Goal: Check status

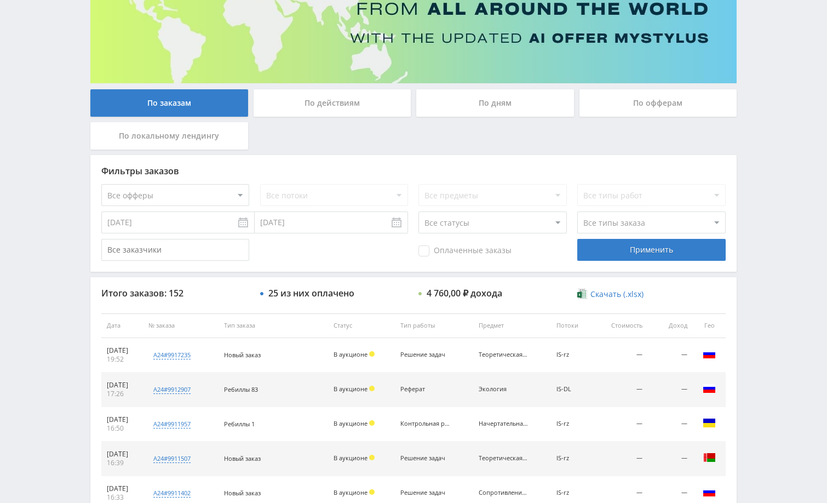
scroll to position [164, 0]
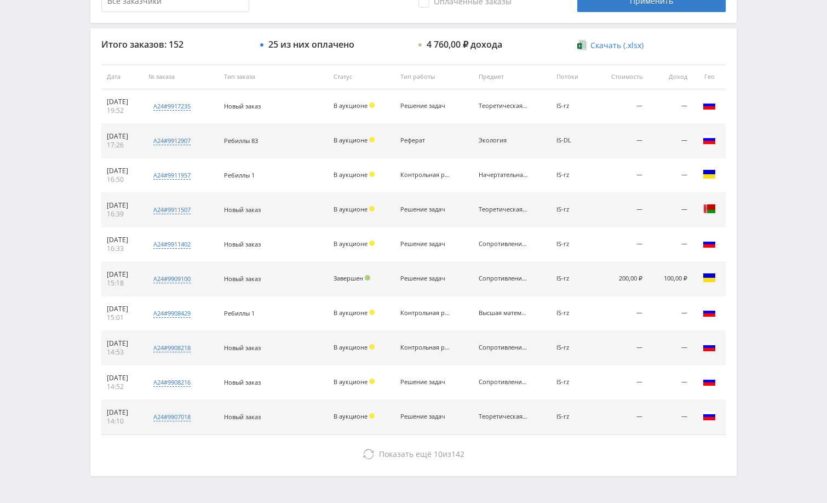
scroll to position [417, 0]
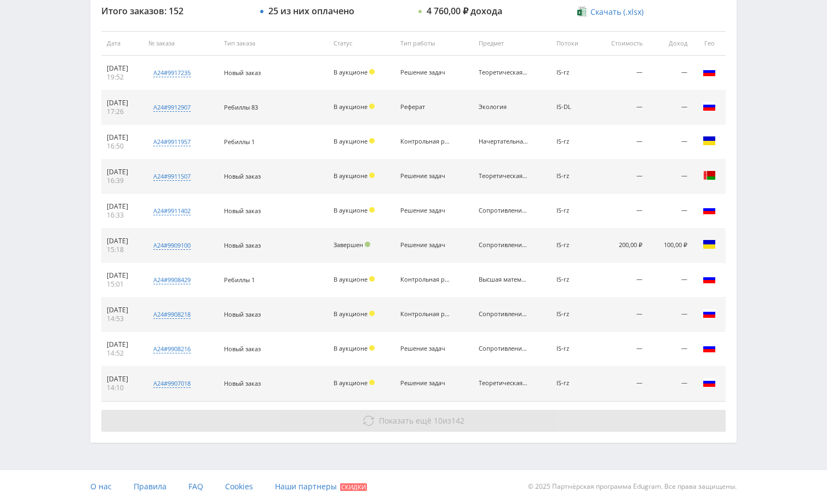
click at [499, 422] on button "Показать ещё 10 из 142" at bounding box center [413, 420] width 624 height 22
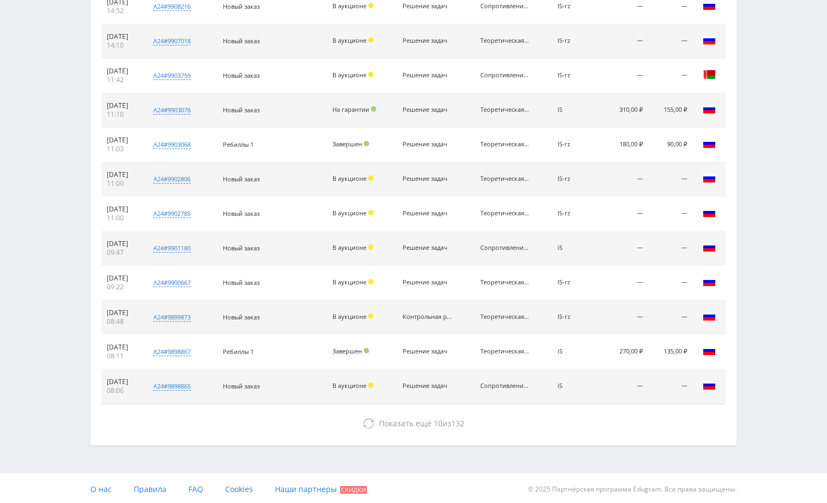
scroll to position [761, 0]
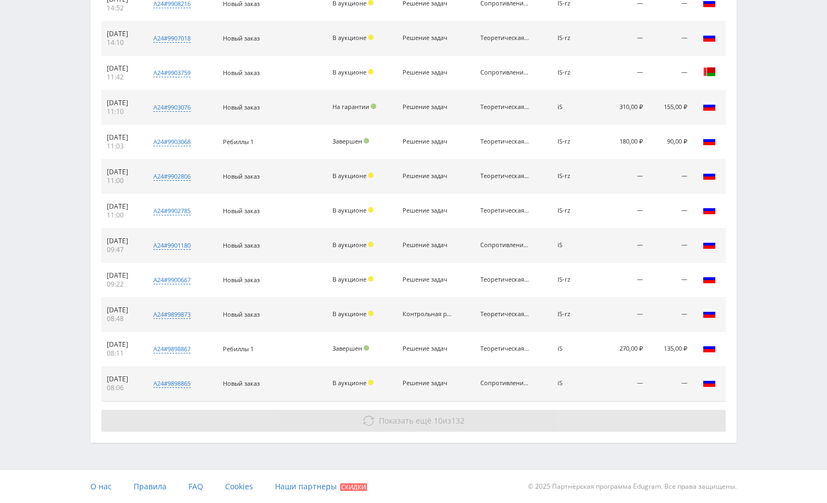
click at [437, 430] on button "Показать ещё 10 из 132" at bounding box center [413, 420] width 624 height 22
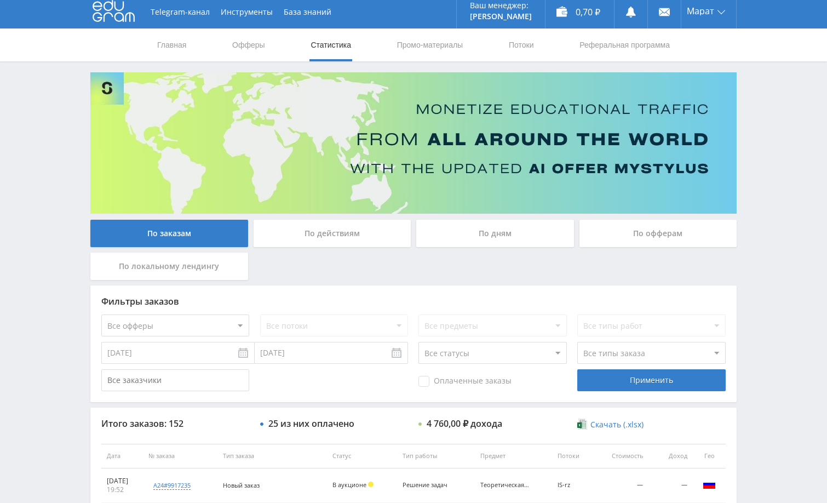
scroll to position [0, 0]
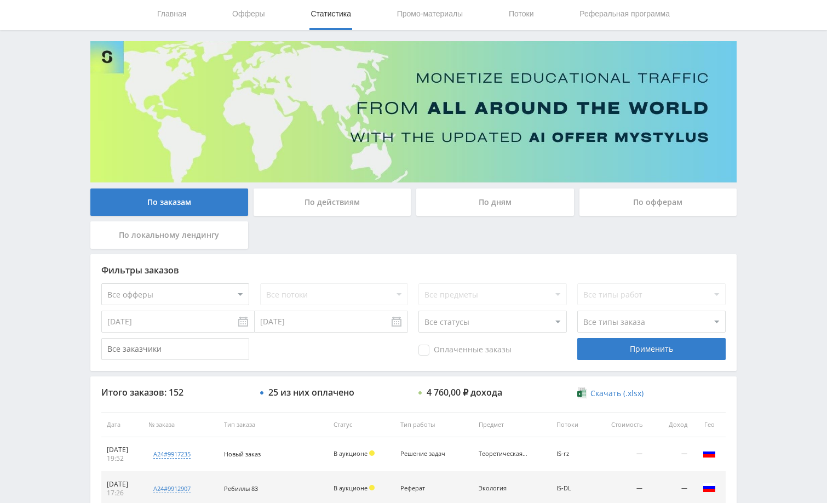
scroll to position [55, 0]
